Goal: Task Accomplishment & Management: Use online tool/utility

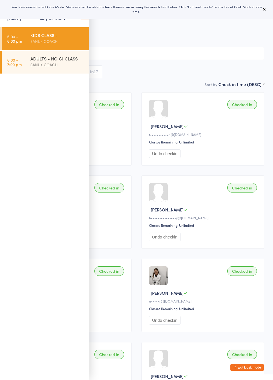
click at [48, 45] on div "KIDS CLASS - SANUK COACH" at bounding box center [59, 38] width 58 height 22
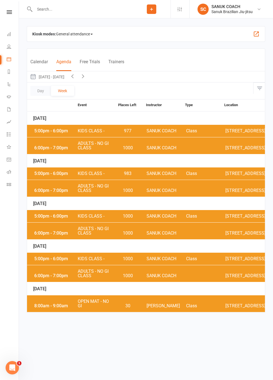
click at [42, 63] on button "Calendar" at bounding box center [39, 65] width 18 height 12
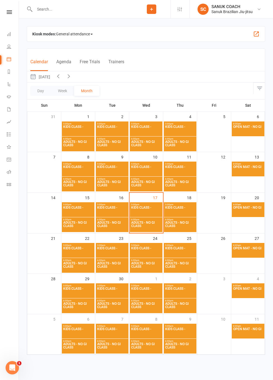
click at [145, 209] on span "KIDS CLASS -" at bounding box center [146, 211] width 30 height 10
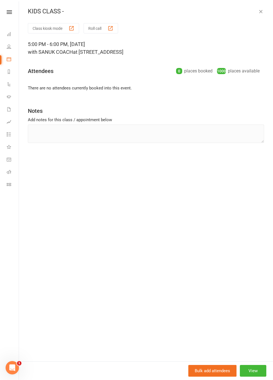
click at [47, 30] on button "Class kiosk mode" at bounding box center [53, 28] width 51 height 10
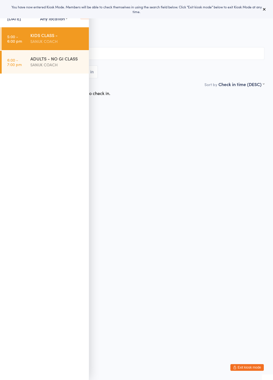
click at [15, 38] on time "5:00 - 6:00 pm" at bounding box center [14, 38] width 15 height 9
click at [193, 133] on html "You have now entered Kiosk Mode. Members will be able to check themselves in us…" at bounding box center [136, 190] width 273 height 380
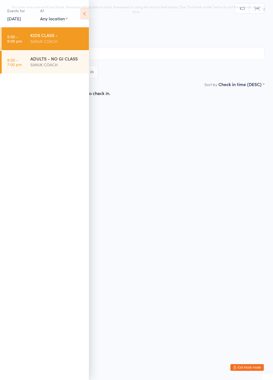
click at [151, 60] on input "search" at bounding box center [137, 53] width 256 height 13
click at [156, 131] on html "You have now entered Kiosk Mode. Members will be able to check themselves in us…" at bounding box center [136, 190] width 273 height 380
click at [85, 16] on icon at bounding box center [84, 14] width 9 height 12
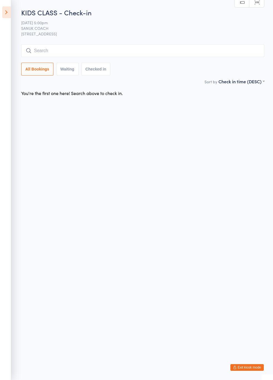
click at [9, 12] on icon at bounding box center [6, 12] width 9 height 12
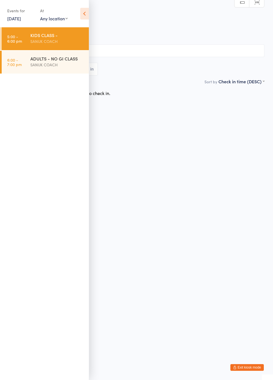
click at [251, 369] on button "Exit kiosk mode" at bounding box center [246, 367] width 33 height 7
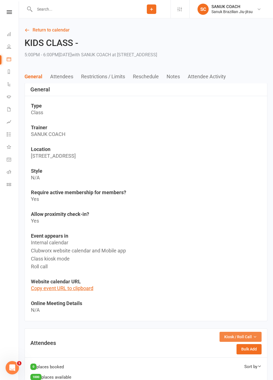
click at [252, 340] on button "Kiosk / Roll Call" at bounding box center [240, 337] width 42 height 10
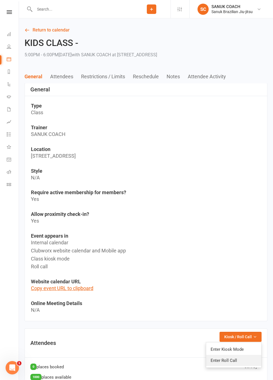
click at [233, 363] on link "Enter Roll Call" at bounding box center [233, 360] width 55 height 11
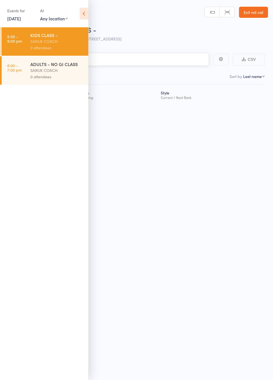
click at [143, 60] on input "search" at bounding box center [108, 59] width 201 height 13
click at [31, 44] on div "SANUK COACH" at bounding box center [56, 41] width 53 height 6
click at [42, 47] on div "0 attendees" at bounding box center [56, 48] width 53 height 6
click at [150, 61] on input "search" at bounding box center [108, 59] width 201 height 13
click at [84, 16] on icon at bounding box center [84, 14] width 9 height 12
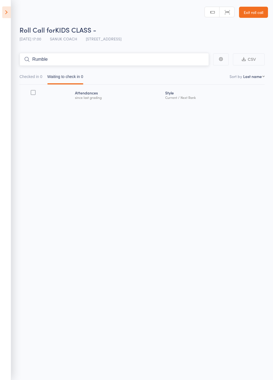
click at [113, 60] on input "Rumble" at bounding box center [113, 59] width 189 height 13
click at [152, 61] on input "Rumble" at bounding box center [113, 59] width 189 height 13
type input "R"
type input "Dusty"
click at [196, 72] on link "Drop in" at bounding box center [194, 71] width 18 height 9
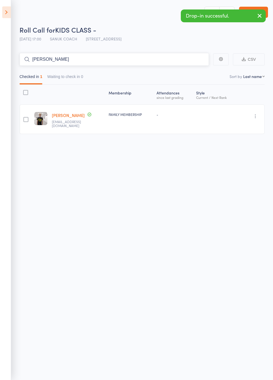
type input "Leni"
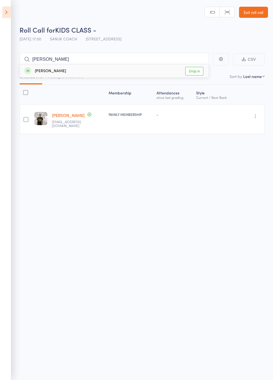
click at [192, 72] on link "Drop in" at bounding box center [194, 71] width 18 height 9
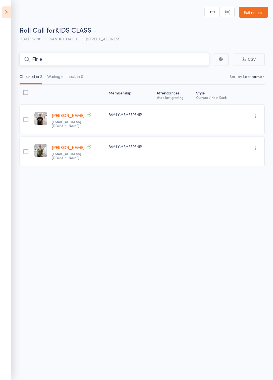
type input "Finle"
click at [195, 72] on link "Drop in" at bounding box center [194, 71] width 18 height 9
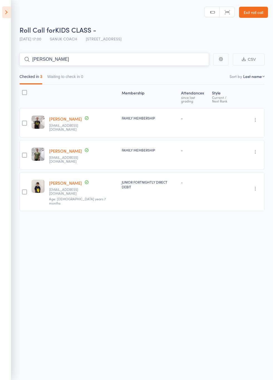
type input "Harper"
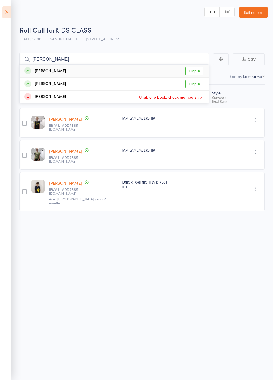
click at [193, 72] on link "Drop in" at bounding box center [194, 71] width 18 height 9
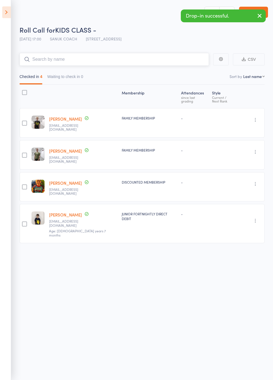
click at [53, 61] on input "search" at bounding box center [113, 59] width 189 height 13
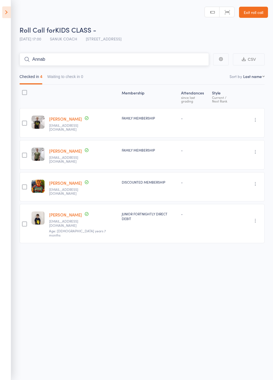
type input "Annab"
click at [195, 74] on link "Drop in" at bounding box center [194, 71] width 18 height 9
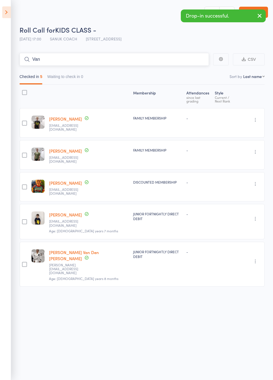
type input "Van"
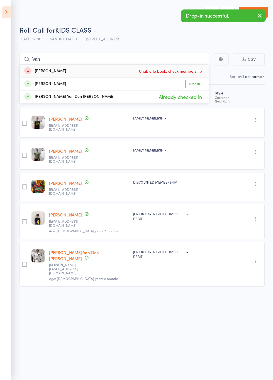
click at [194, 85] on link "Drop in" at bounding box center [194, 84] width 18 height 9
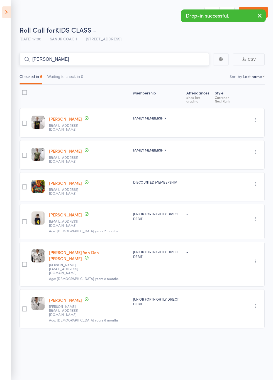
type input "Mochrie"
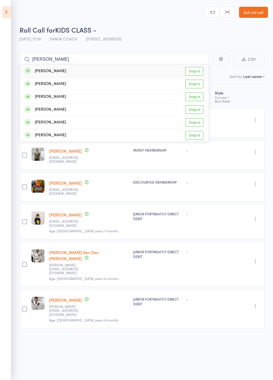
click at [192, 72] on link "Drop in" at bounding box center [194, 71] width 18 height 9
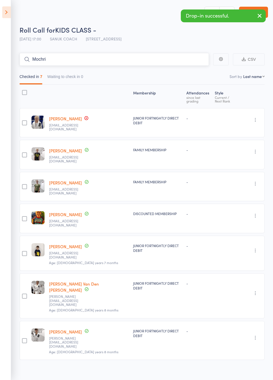
type input "Mochri"
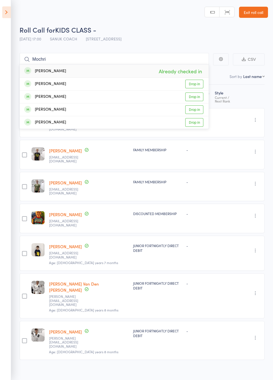
click at [195, 85] on link "Drop in" at bounding box center [194, 84] width 18 height 9
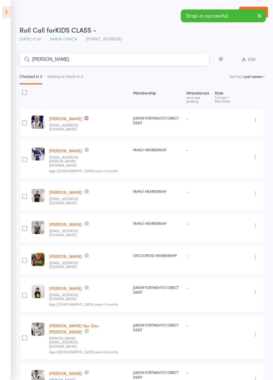
type input "Mochrie"
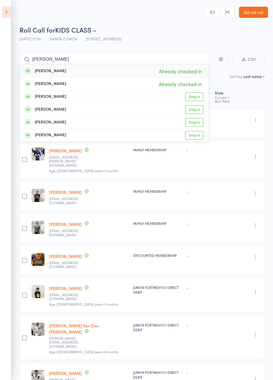
click at [195, 98] on link "Drop in" at bounding box center [194, 96] width 18 height 9
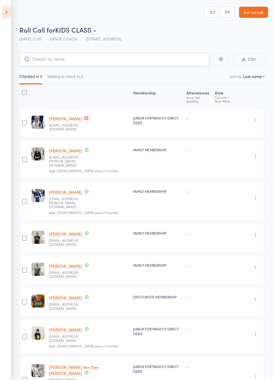
click at [119, 58] on input "search" at bounding box center [113, 59] width 189 height 13
type input "Davis"
click at [191, 71] on link "Drop in" at bounding box center [194, 71] width 18 height 9
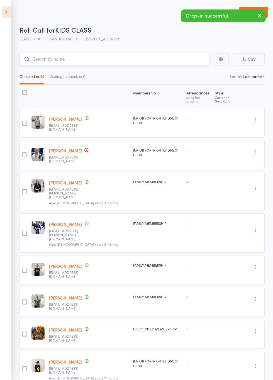
click at [116, 60] on input "search" at bounding box center [113, 59] width 189 height 13
type input "J"
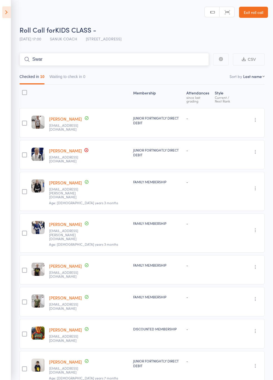
type input "Swar"
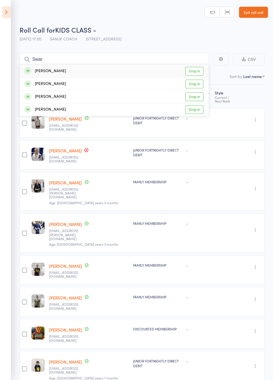
click at [194, 85] on link "Drop in" at bounding box center [194, 84] width 18 height 9
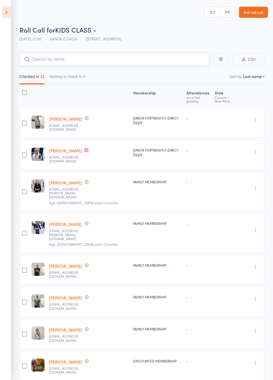
click at [104, 65] on input "search" at bounding box center [113, 59] width 189 height 13
type input "Swart"
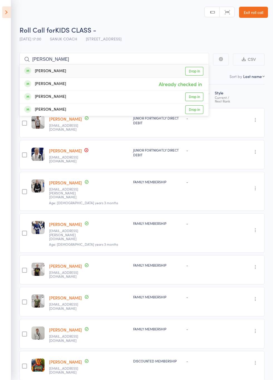
click at [195, 99] on link "Drop in" at bounding box center [194, 96] width 18 height 9
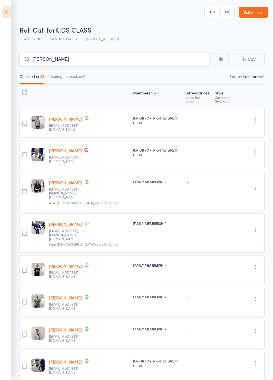
type input "Olsen"
click at [193, 72] on link "Drop in" at bounding box center [194, 71] width 18 height 9
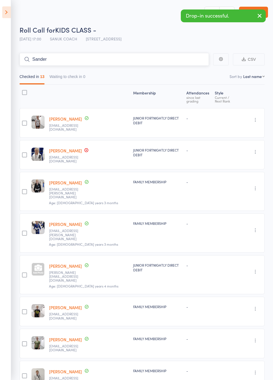
type input "Sander"
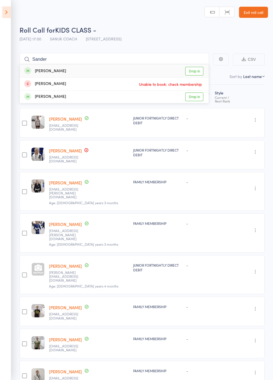
click at [194, 72] on link "Drop in" at bounding box center [194, 71] width 18 height 9
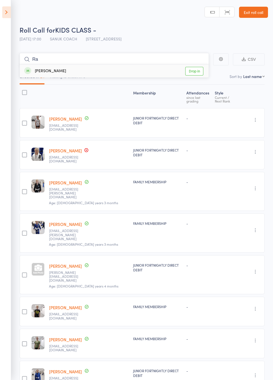
type input "R"
type input "Oli"
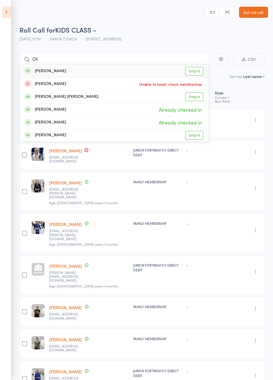
click at [195, 97] on link "Drop in" at bounding box center [194, 96] width 18 height 9
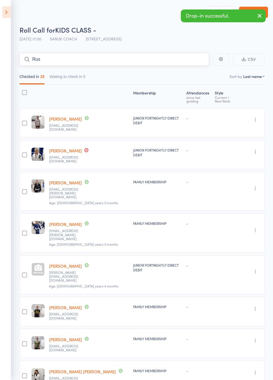
type input "Rus"
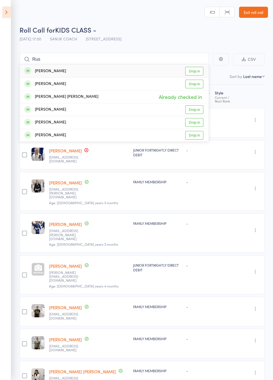
click at [195, 85] on link "Drop in" at bounding box center [194, 84] width 18 height 9
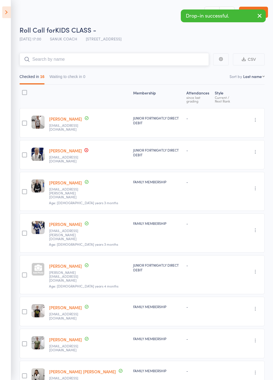
click at [135, 61] on input "search" at bounding box center [113, 59] width 189 height 13
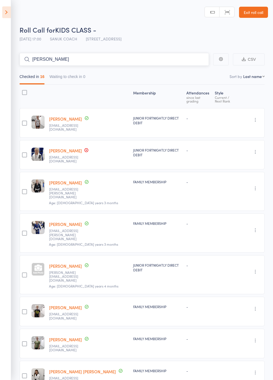
type input "Archie"
click at [194, 72] on link "Drop in" at bounding box center [194, 71] width 18 height 9
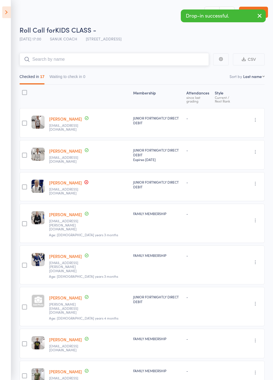
click at [123, 61] on input "search" at bounding box center [113, 59] width 189 height 13
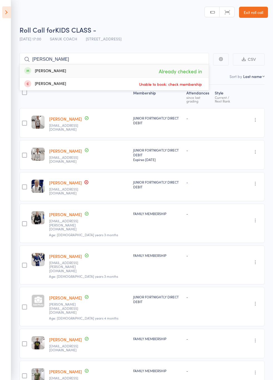
click at [187, 39] on div "Roll Call for KIDS CLASS - 17 Sep 17:00 SANUK COACH 7/51 Torquay Road - Pialba" at bounding box center [143, 34] width 248 height 19
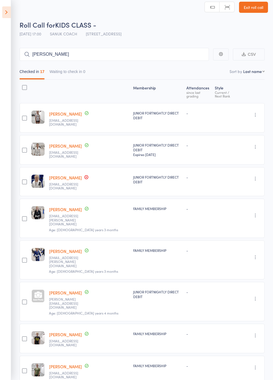
scroll to position [5, 0]
click at [109, 55] on input "Finley" at bounding box center [113, 54] width 189 height 13
type input "Frida"
click at [194, 66] on link "Drop in" at bounding box center [194, 66] width 18 height 9
